Goal: Task Accomplishment & Management: Use online tool/utility

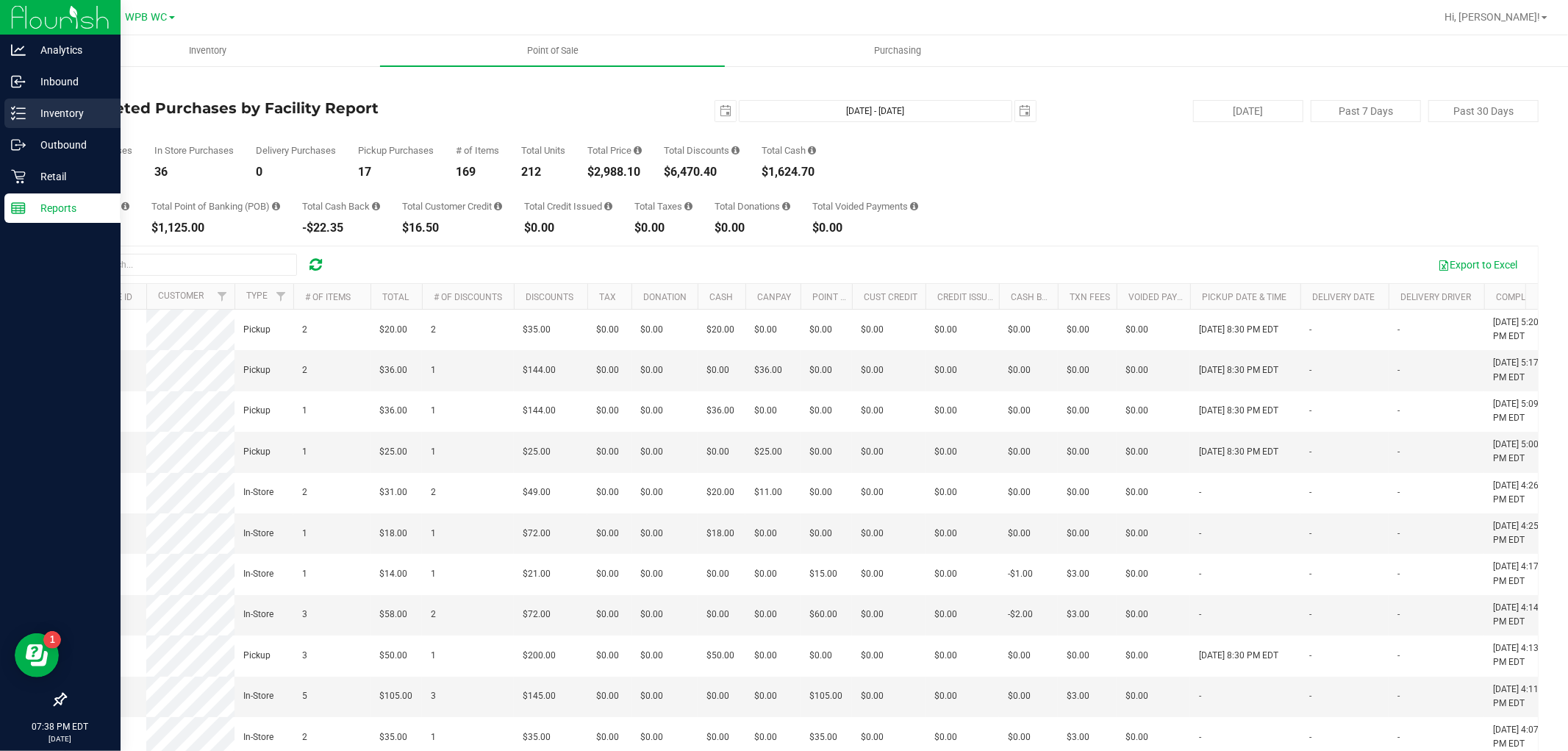
click at [30, 107] on p "Inventory" at bounding box center [70, 113] width 88 height 18
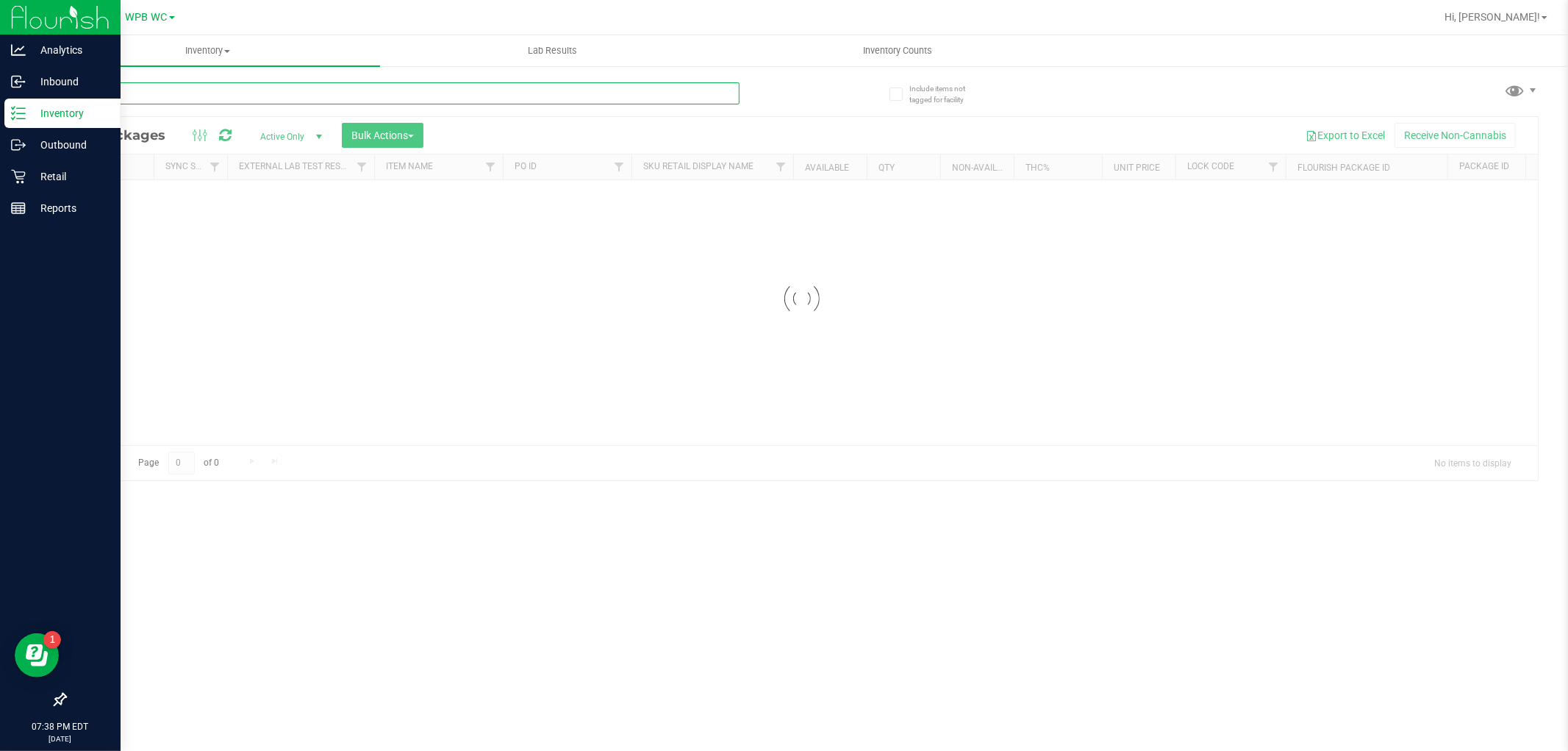
click at [192, 93] on div "Inventory All packages All inventory Waste log Create inventory Lab Results Inv…" at bounding box center [801, 392] width 1533 height 715
type input "[CREDIT_CARD_NUMBER]"
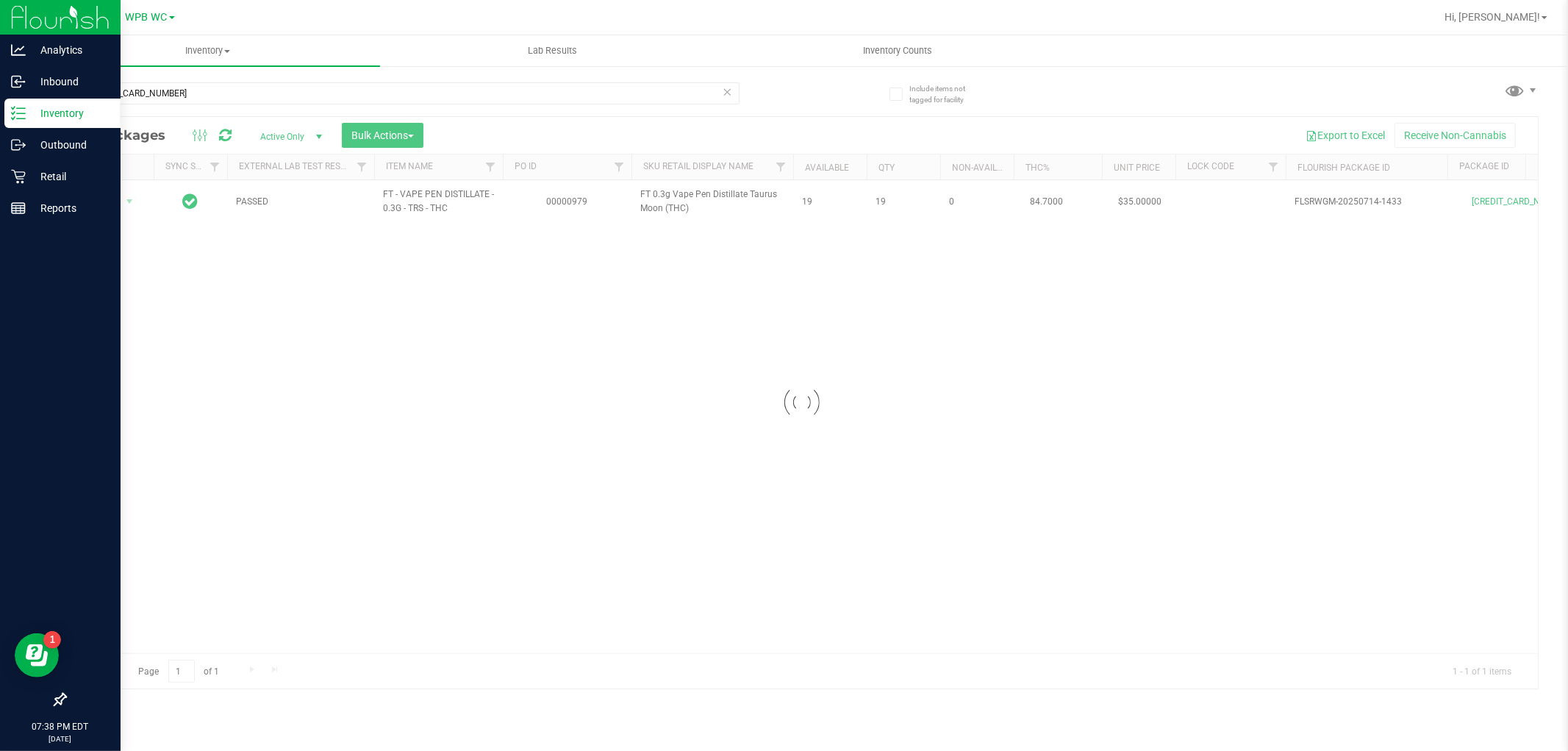
click at [116, 200] on div at bounding box center [802, 402] width 1473 height 572
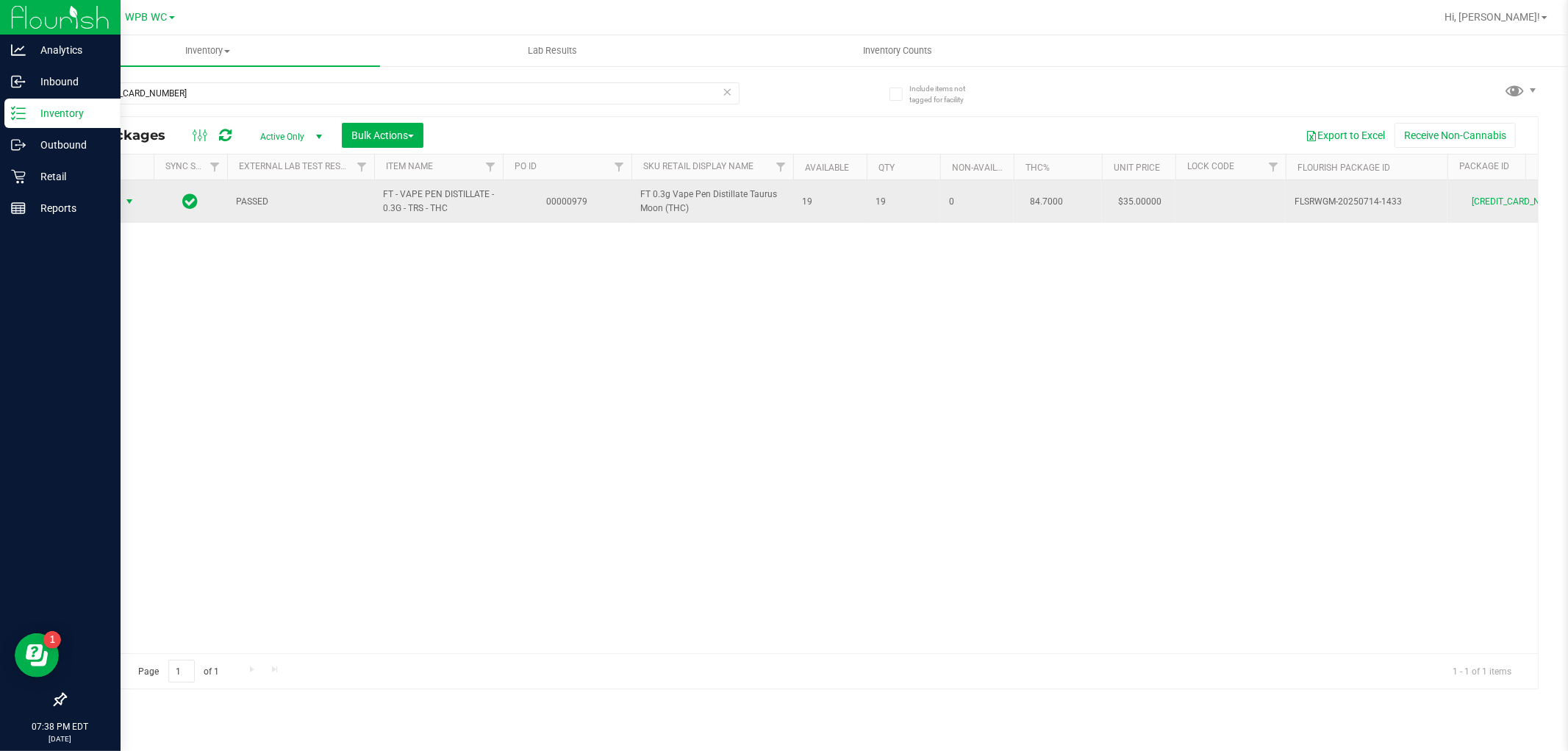
click at [119, 201] on span "Action" at bounding box center [100, 201] width 39 height 21
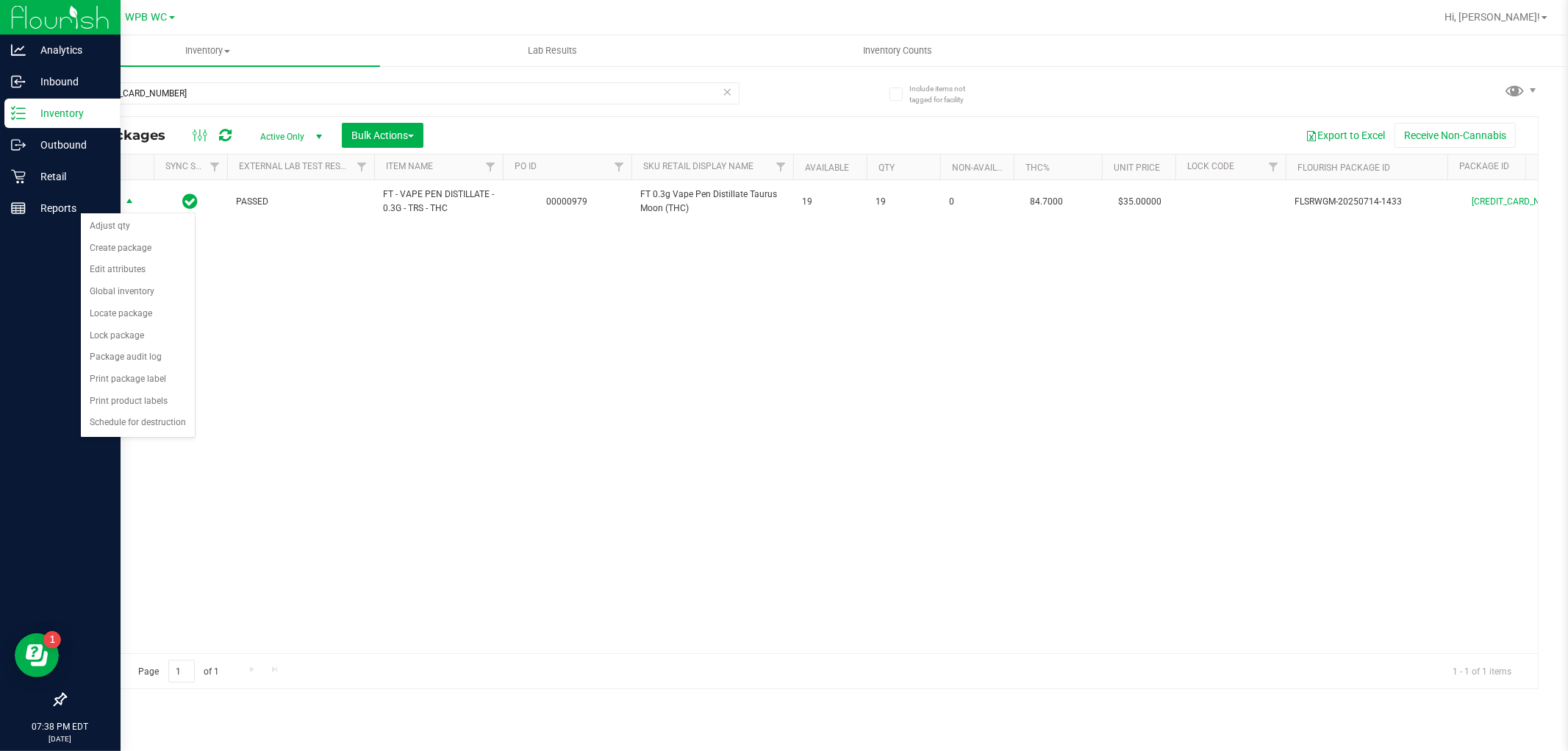
click at [275, 354] on div "Action Action Adjust qty Create package Edit attributes Global inventory Locate…" at bounding box center [802, 416] width 1473 height 473
